Goal: Information Seeking & Learning: Learn about a topic

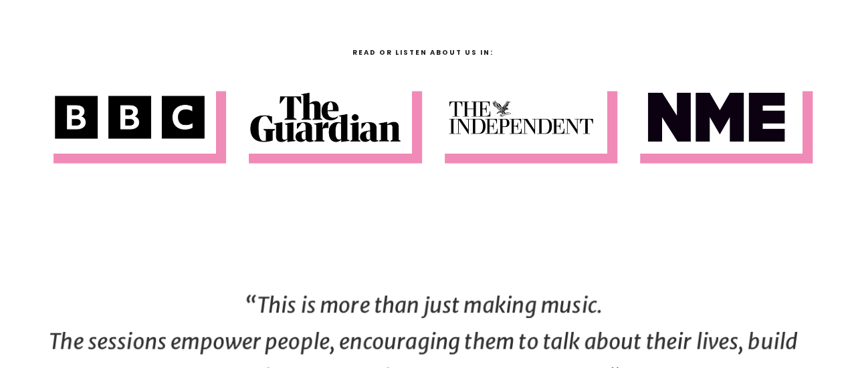
scroll to position [1135, 0]
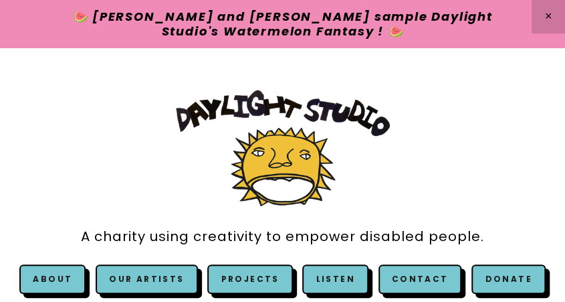
click at [529, 191] on div "A charity using creativity to empower disabled people. About Our Story & Team A…" at bounding box center [283, 215] width 524 height 275
